Goal: Find contact information: Obtain details needed to contact an individual or organization

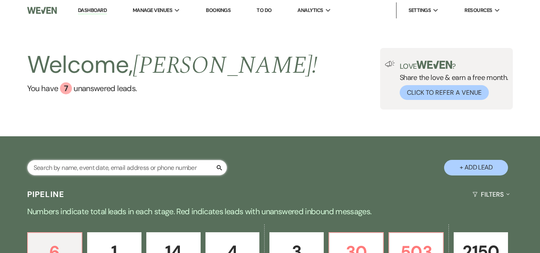
click at [99, 167] on input "text" at bounding box center [127, 168] width 200 height 16
type input "[PERSON_NAME]"
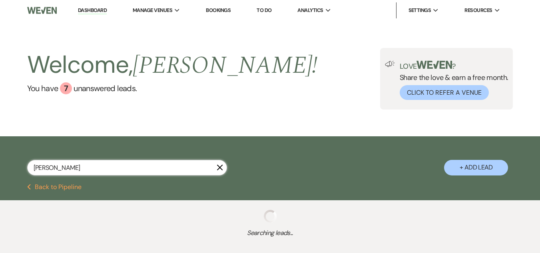
select select "6"
select select "8"
select select "5"
select select "8"
select select "5"
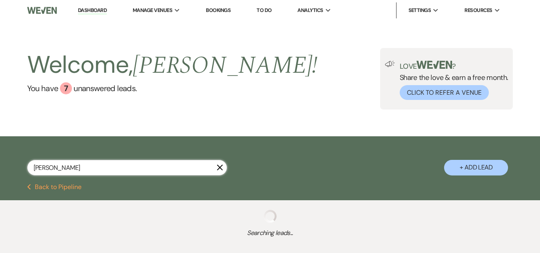
select select "8"
select select "5"
select select "8"
select select "1"
select select "8"
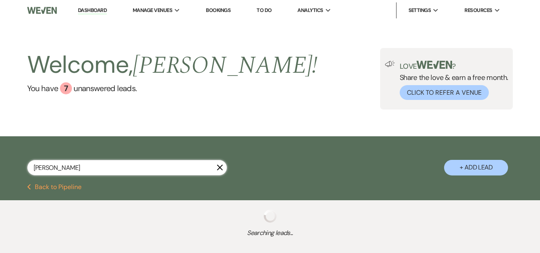
select select "5"
select select "8"
select select "1"
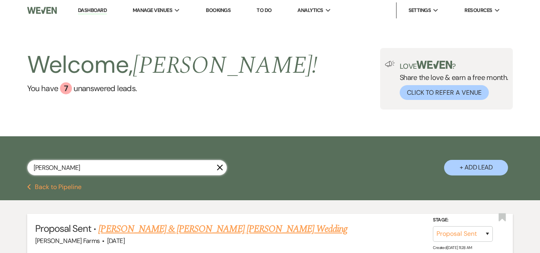
type input "[PERSON_NAME]"
click at [153, 229] on link "[PERSON_NAME] & [PERSON_NAME] [PERSON_NAME] Wedding" at bounding box center [222, 229] width 249 height 14
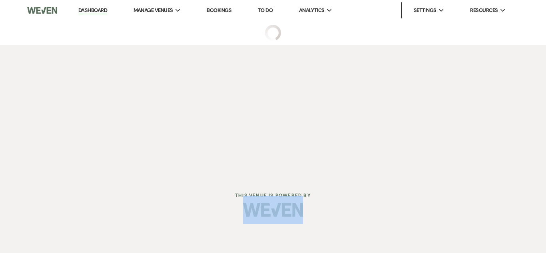
click at [153, 229] on html "Dashboard Manage Venues Expand [PERSON_NAME] Farms Bookings To Do Analytics Exp…" at bounding box center [273, 114] width 546 height 229
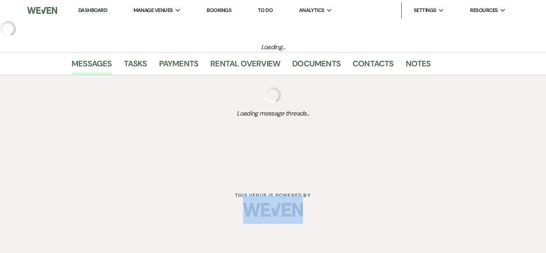
select select "6"
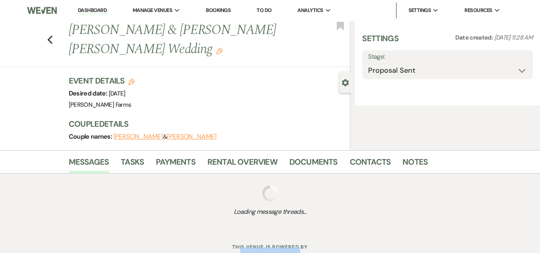
select select "5"
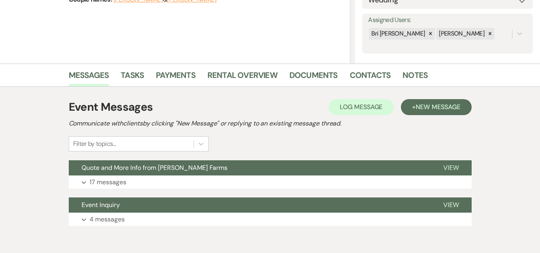
scroll to position [174, 0]
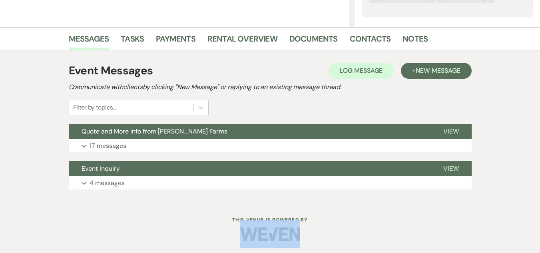
click at [385, 146] on button "Expand 17 messages" at bounding box center [270, 146] width 403 height 14
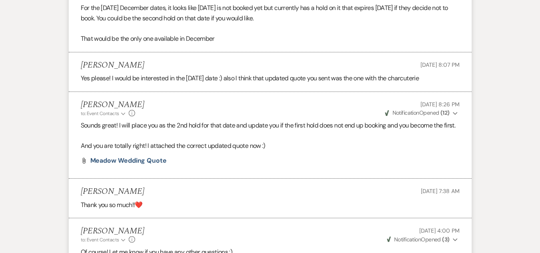
scroll to position [782, 0]
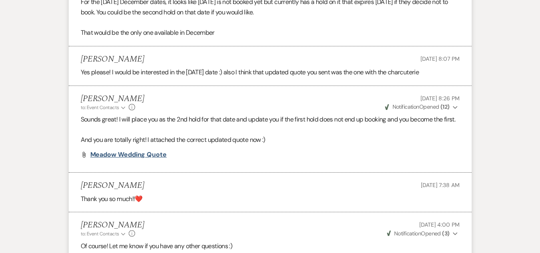
click at [108, 159] on span "Meadow Wedding Quote" at bounding box center [128, 154] width 76 height 8
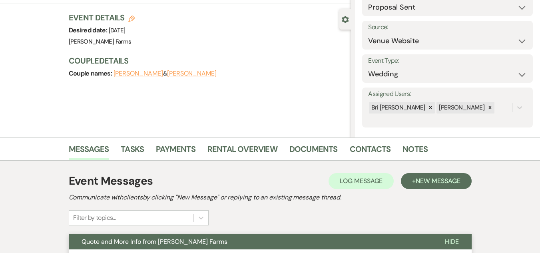
scroll to position [0, 0]
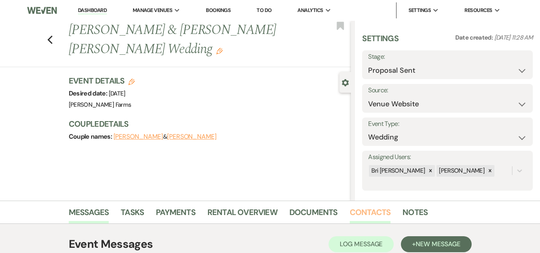
click at [362, 217] on link "Contacts" at bounding box center [370, 215] width 41 height 18
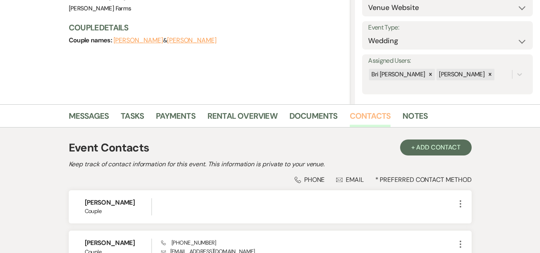
scroll to position [130, 0]
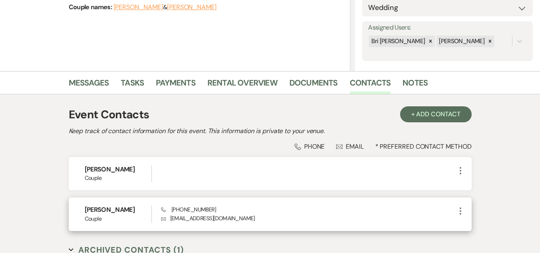
click at [205, 219] on p "Envelope [EMAIL_ADDRESS][DOMAIN_NAME]" at bounding box center [308, 218] width 295 height 9
copy div "[EMAIL_ADDRESS][DOMAIN_NAME] More"
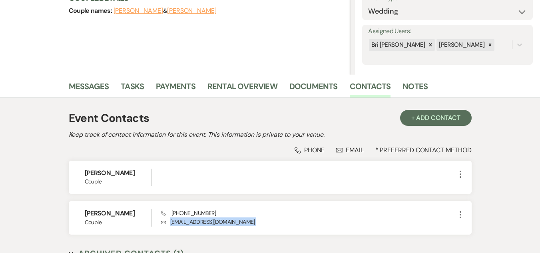
scroll to position [126, 0]
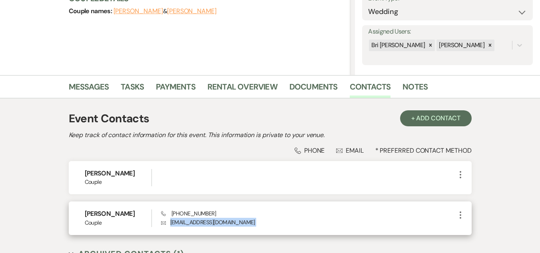
click at [194, 224] on p "Envelope [EMAIL_ADDRESS][DOMAIN_NAME]" at bounding box center [308, 222] width 295 height 9
copy div "[EMAIL_ADDRESS][DOMAIN_NAME] More"
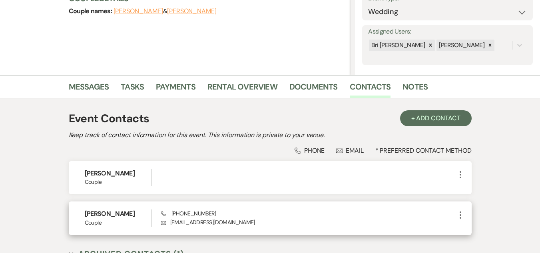
click at [186, 213] on span "Phone [PHONE_NUMBER]" at bounding box center [188, 213] width 55 height 7
copy span "[PHONE_NUMBER]"
click at [204, 225] on p "Envelope [EMAIL_ADDRESS][DOMAIN_NAME]" at bounding box center [308, 222] width 295 height 9
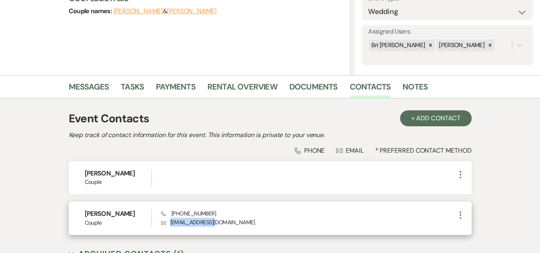
click at [204, 225] on p "Envelope [EMAIL_ADDRESS][DOMAIN_NAME]" at bounding box center [308, 222] width 295 height 9
copy div "[EMAIL_ADDRESS][DOMAIN_NAME] More"
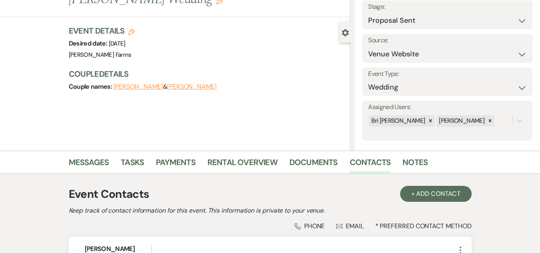
scroll to position [36, 0]
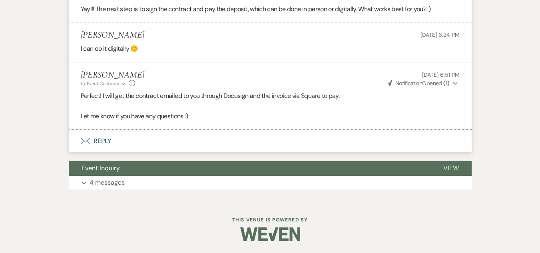
scroll to position [1474, 0]
